Goal: Transaction & Acquisition: Purchase product/service

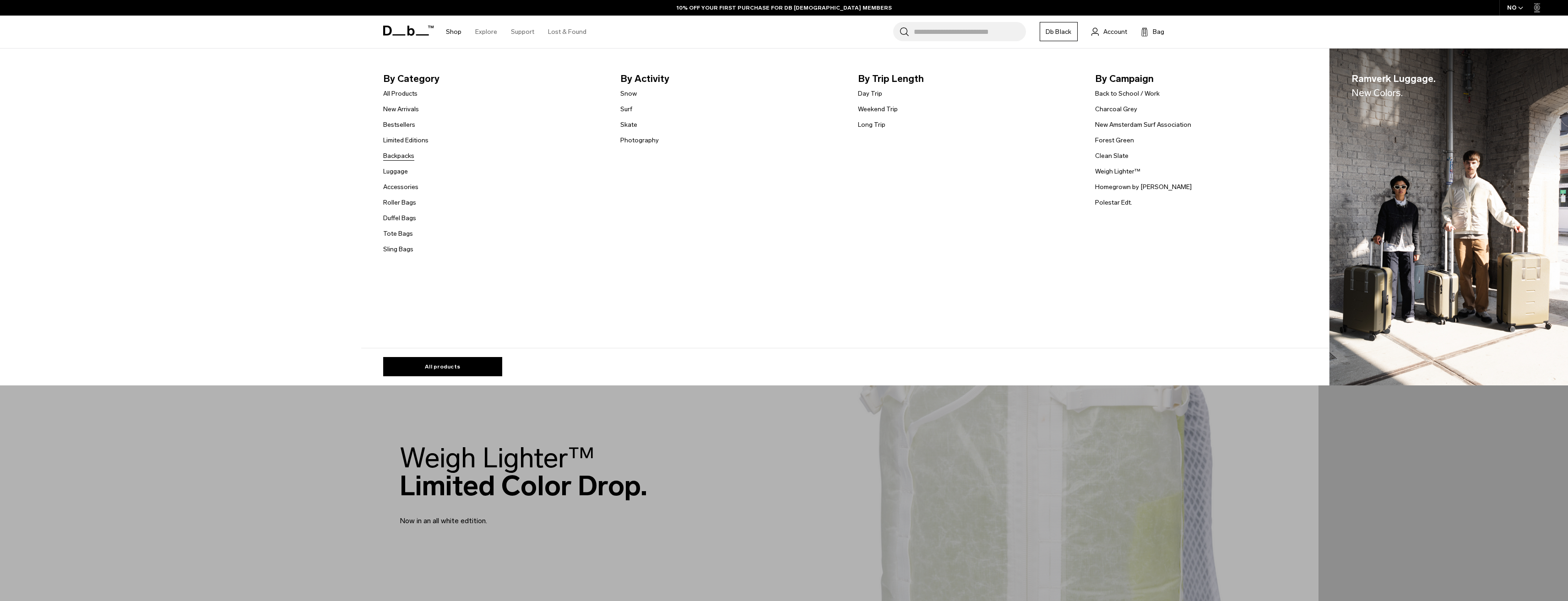
click at [400, 153] on link "Backpacks" at bounding box center [399, 155] width 31 height 10
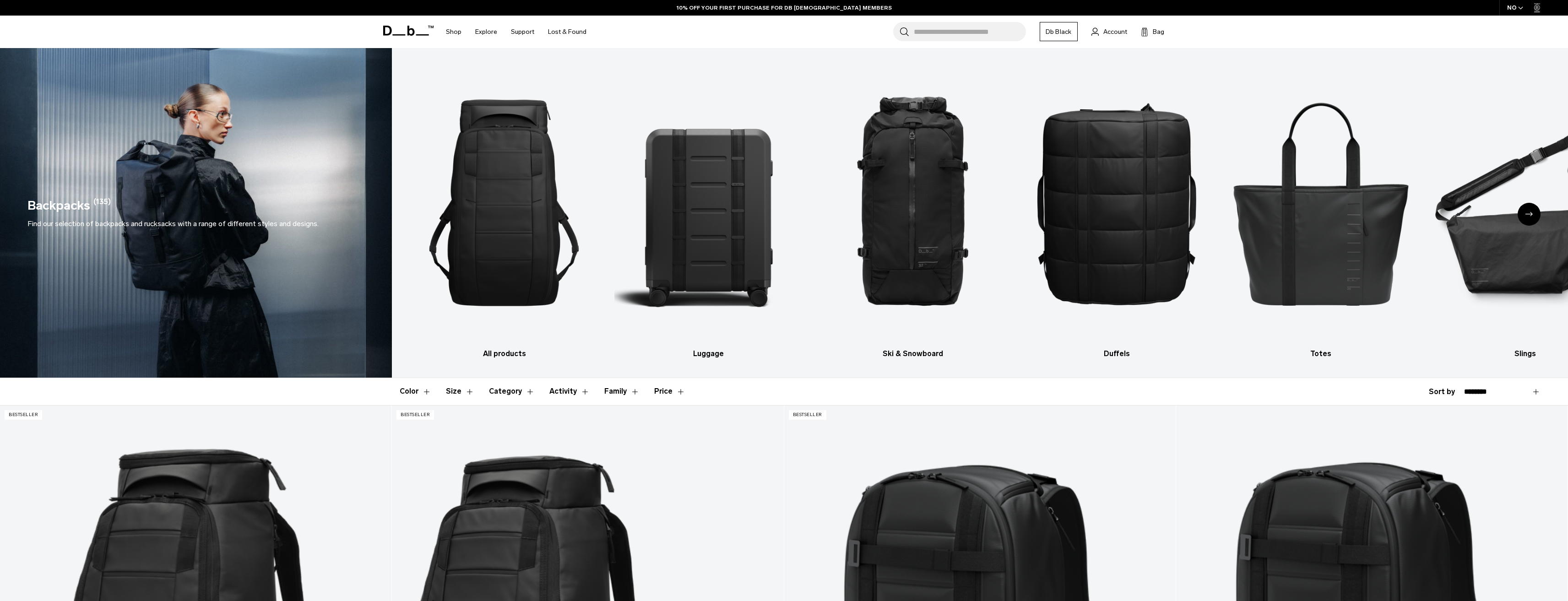
click at [456, 392] on button "Size" at bounding box center [460, 391] width 28 height 26
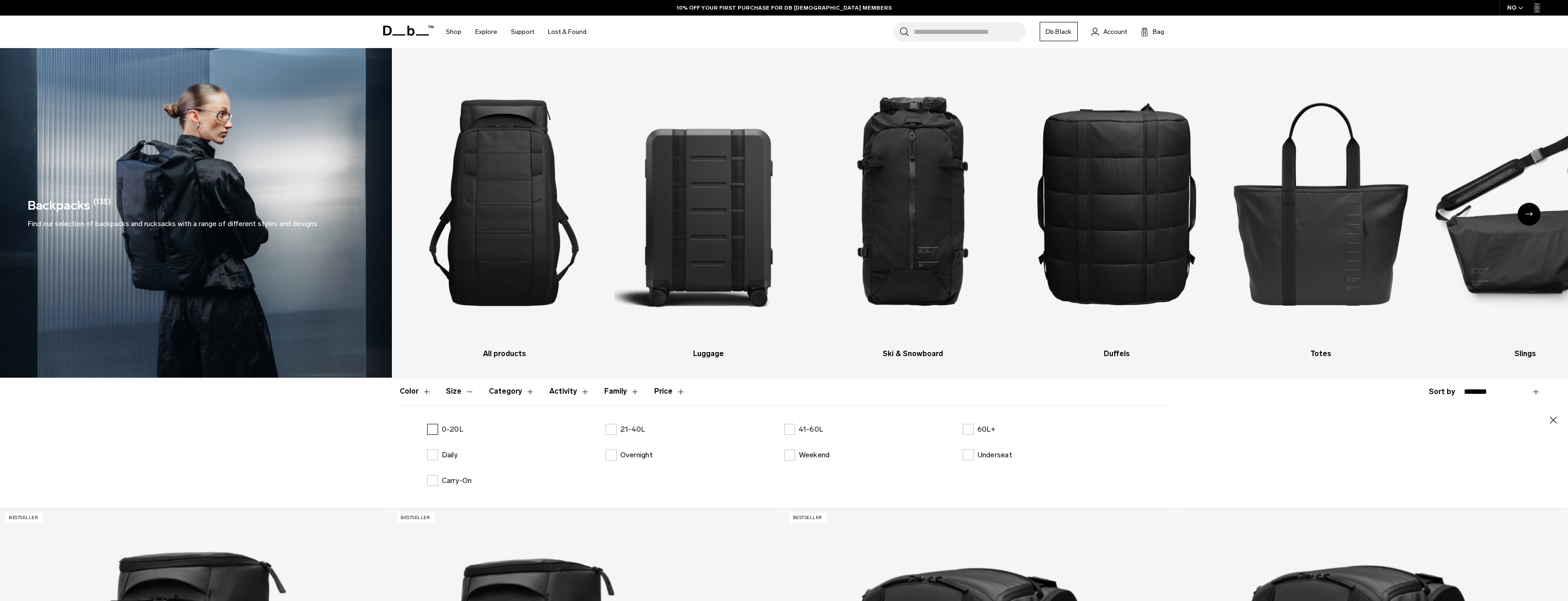
click at [439, 432] on label "0-20L" at bounding box center [445, 429] width 36 height 11
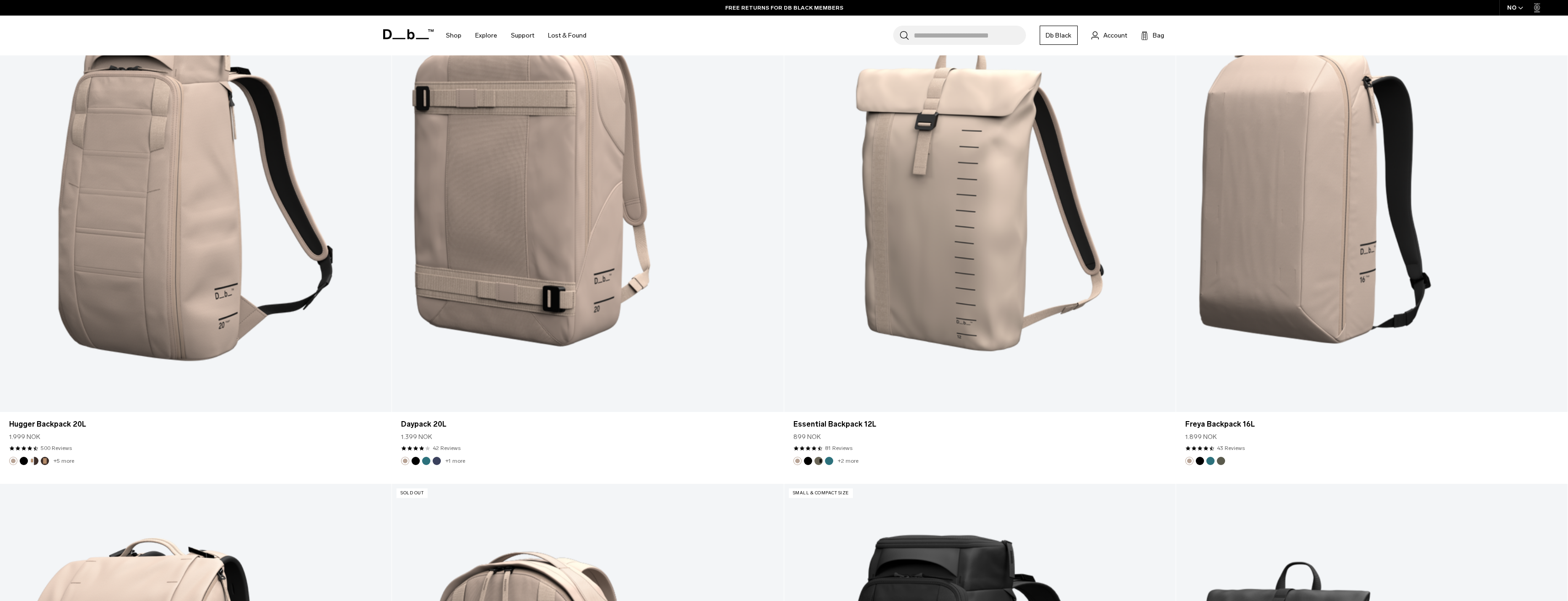
scroll to position [1017, 0]
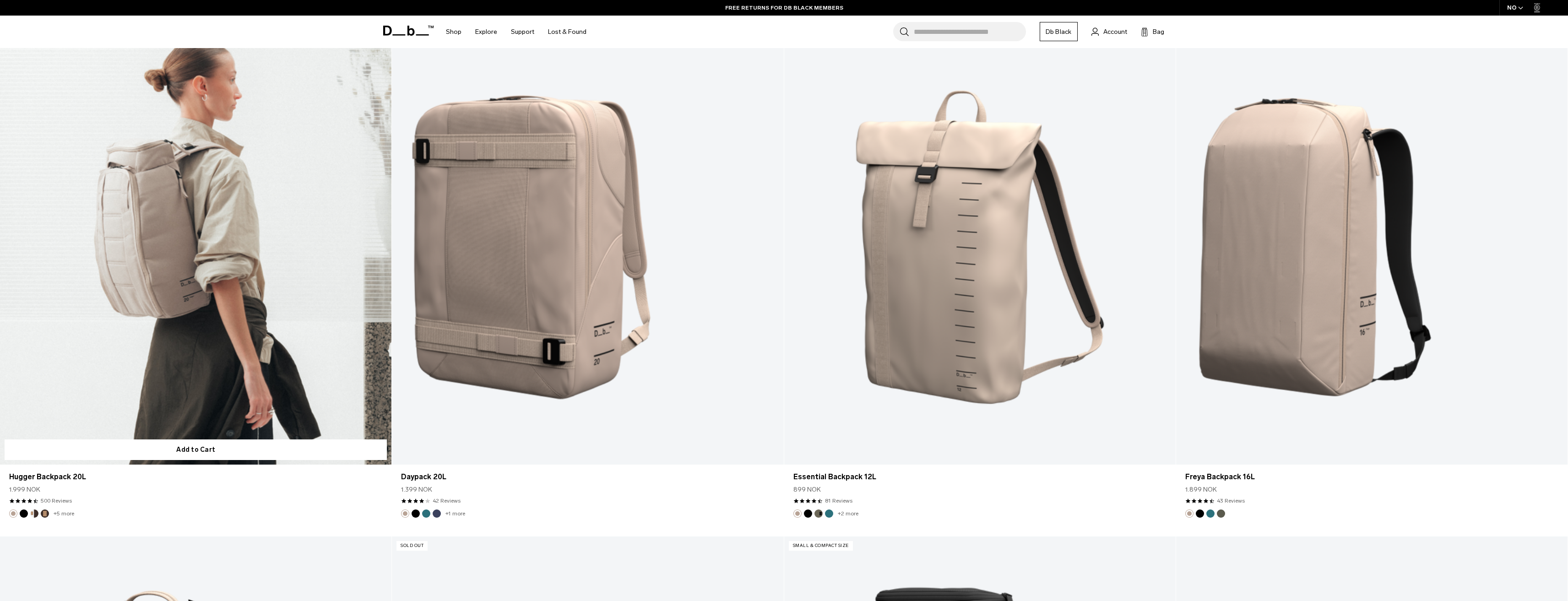
click at [150, 258] on link "Hugger Backpack 20L" at bounding box center [195, 247] width 391 height 435
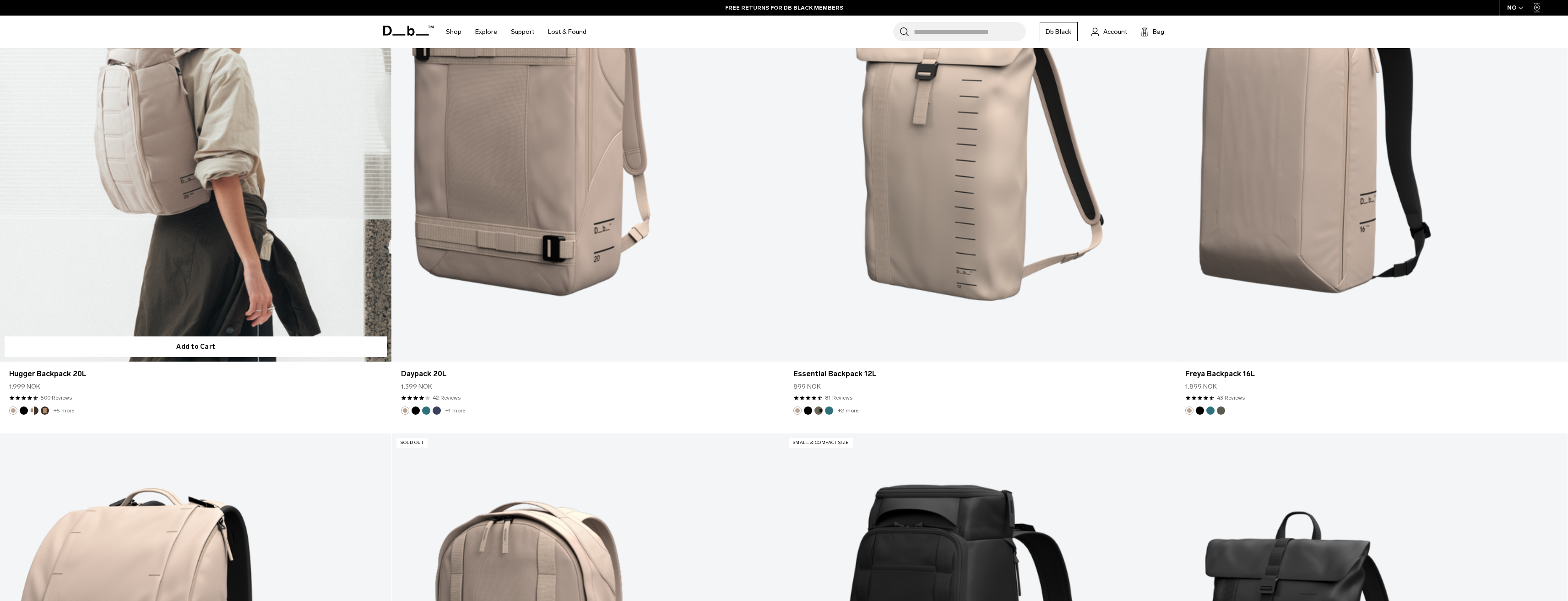
scroll to position [914, 0]
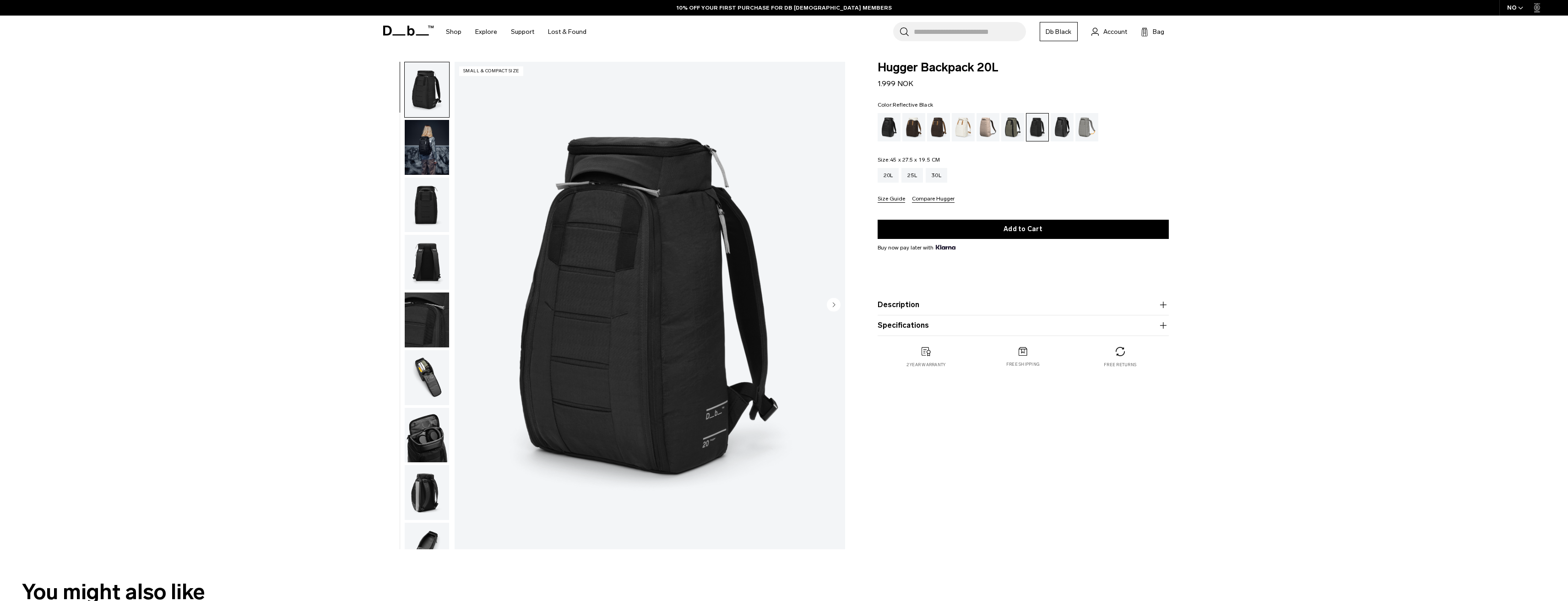
drag, startPoint x: 0, startPoint y: 0, endPoint x: 1061, endPoint y: 129, distance: 1068.8
click at [1061, 129] on div "Reflective Black" at bounding box center [1062, 127] width 23 height 28
